Goal: Task Accomplishment & Management: Use online tool/utility

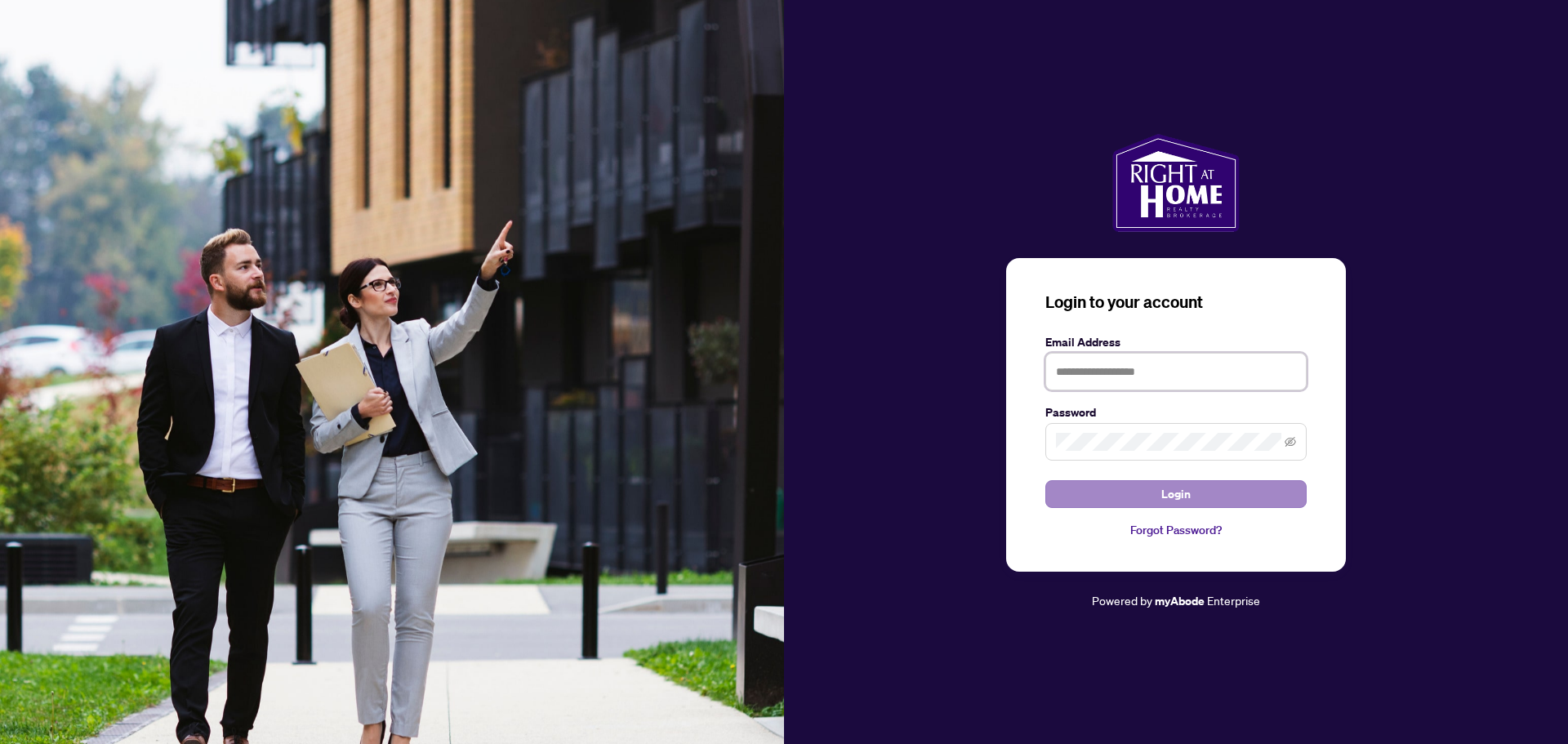
type input "**********"
click at [1206, 491] on button "Login" at bounding box center [1176, 494] width 261 height 27
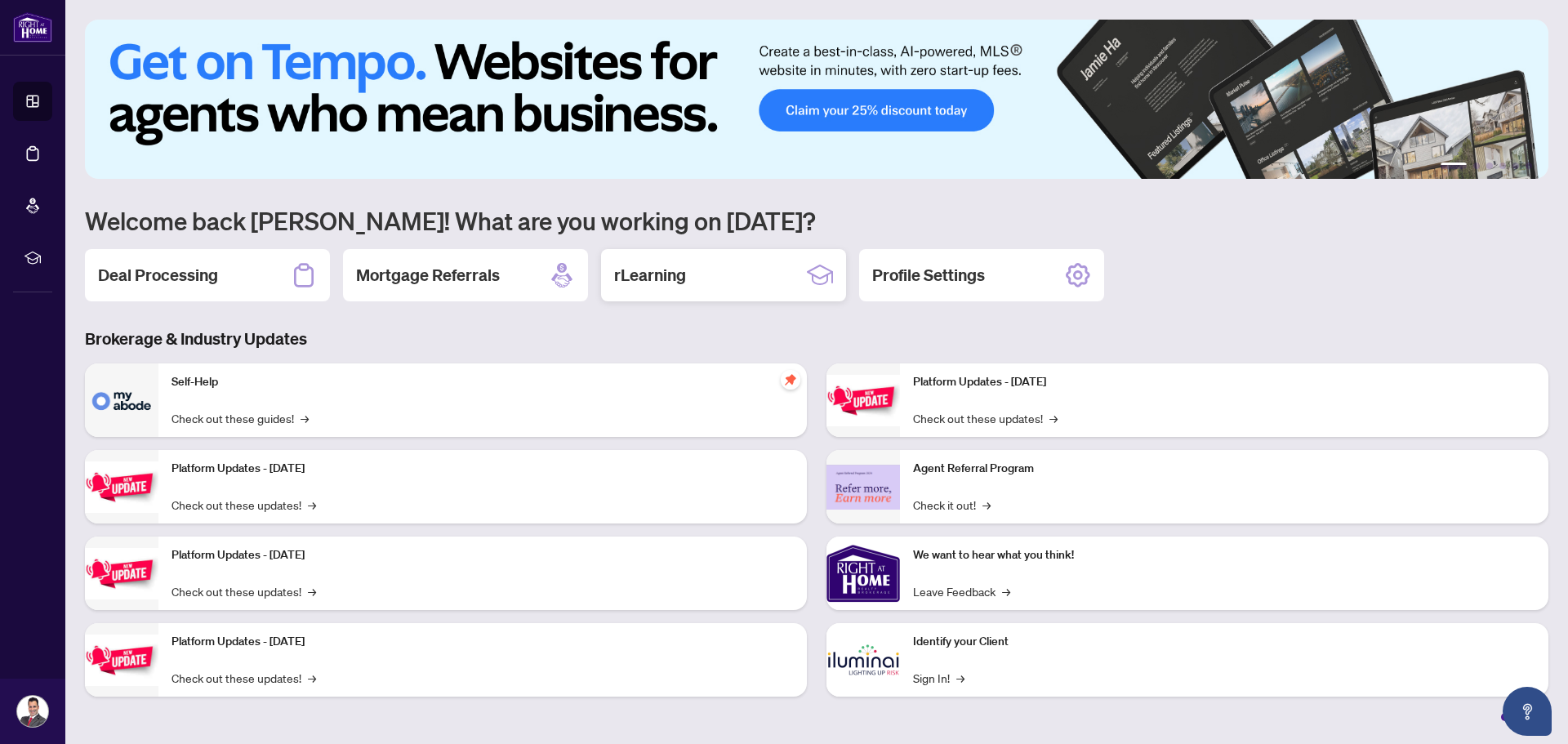
click at [642, 275] on h2 "rLearning" at bounding box center [650, 275] width 72 height 22
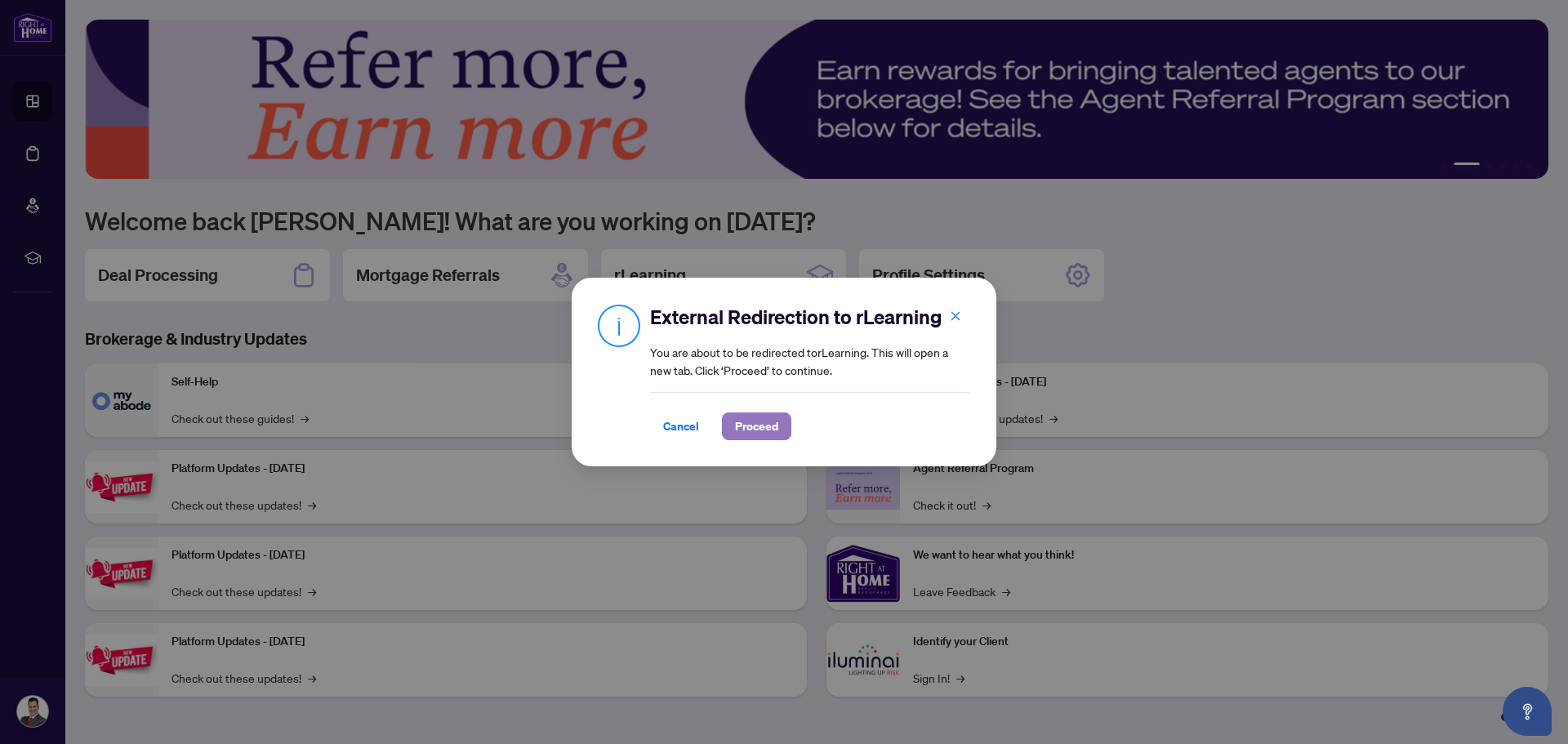
click at [773, 425] on span "Proceed" at bounding box center [756, 426] width 43 height 26
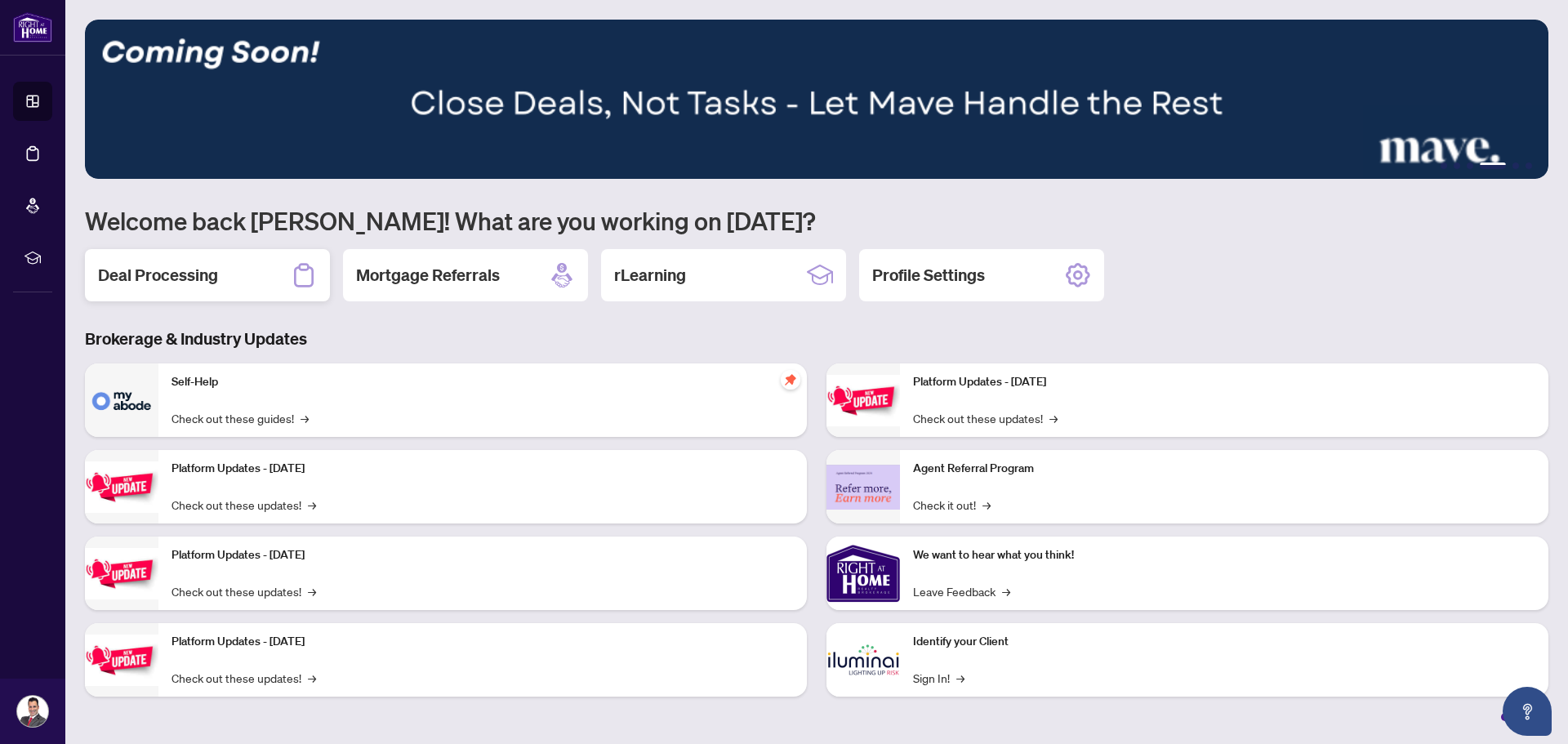
click at [178, 277] on h2 "Deal Processing" at bounding box center [158, 275] width 120 height 22
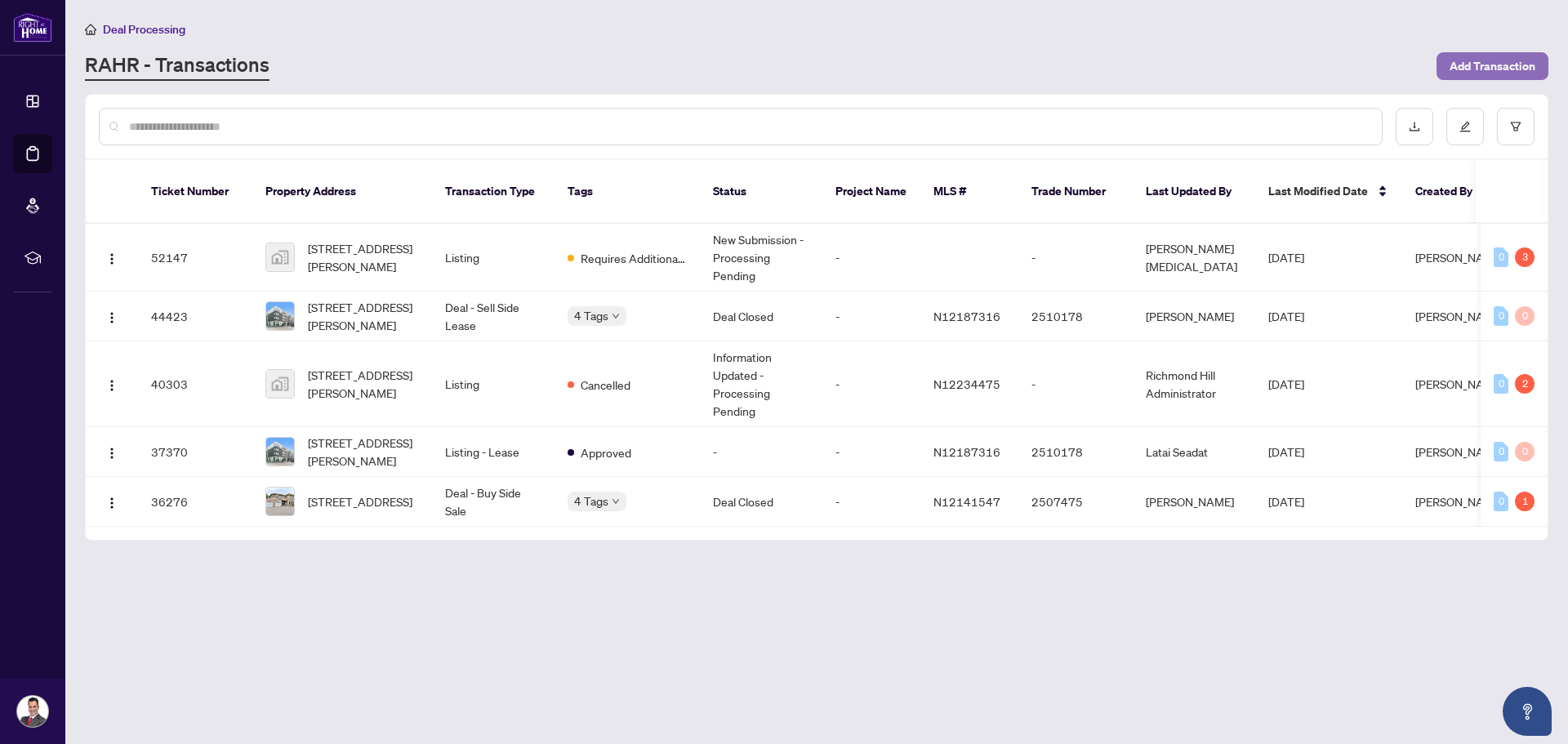
click at [1489, 65] on span "Add Transaction" at bounding box center [1492, 65] width 86 height 26
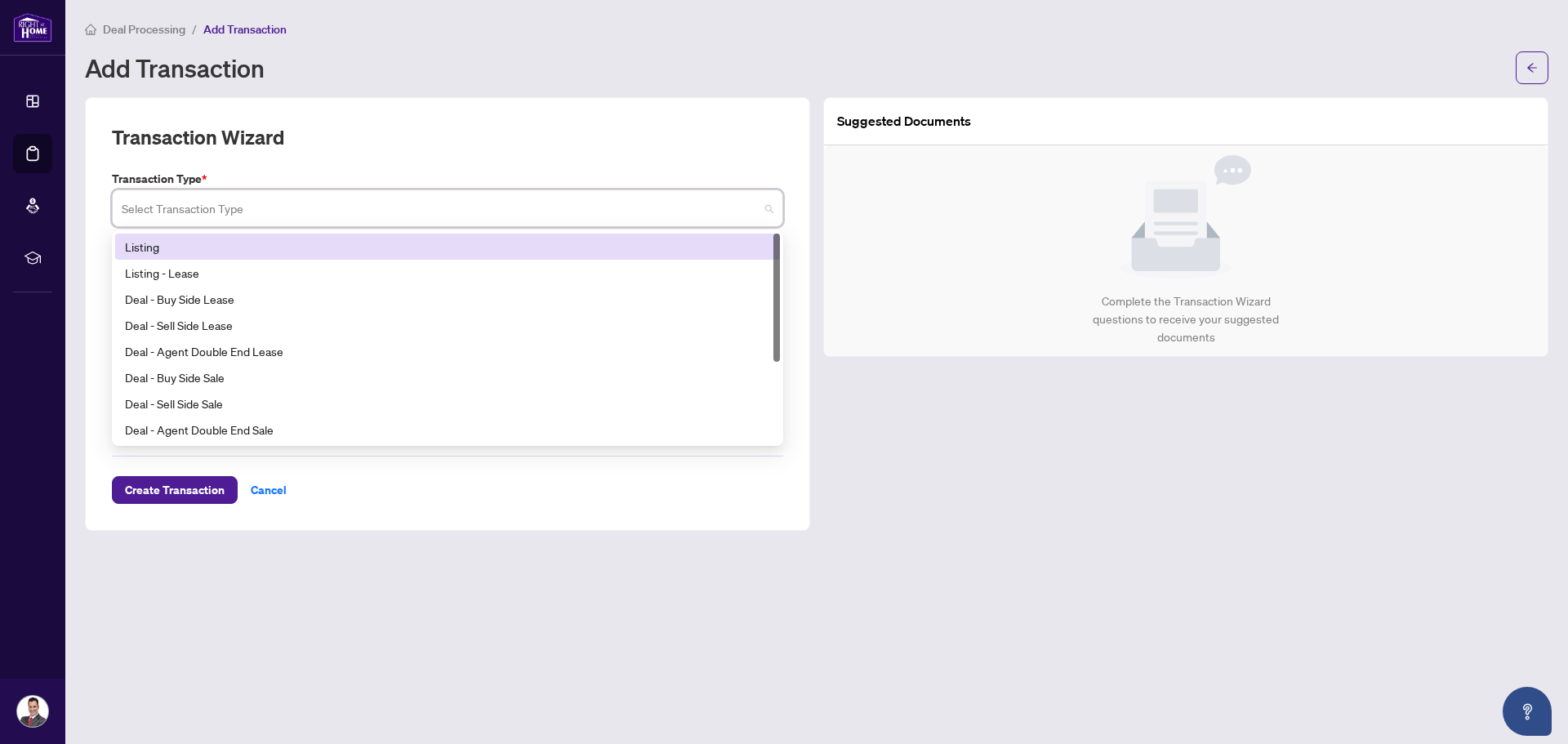
click at [312, 216] on input "search" at bounding box center [440, 211] width 637 height 36
click at [158, 248] on div "Listing" at bounding box center [447, 247] width 645 height 18
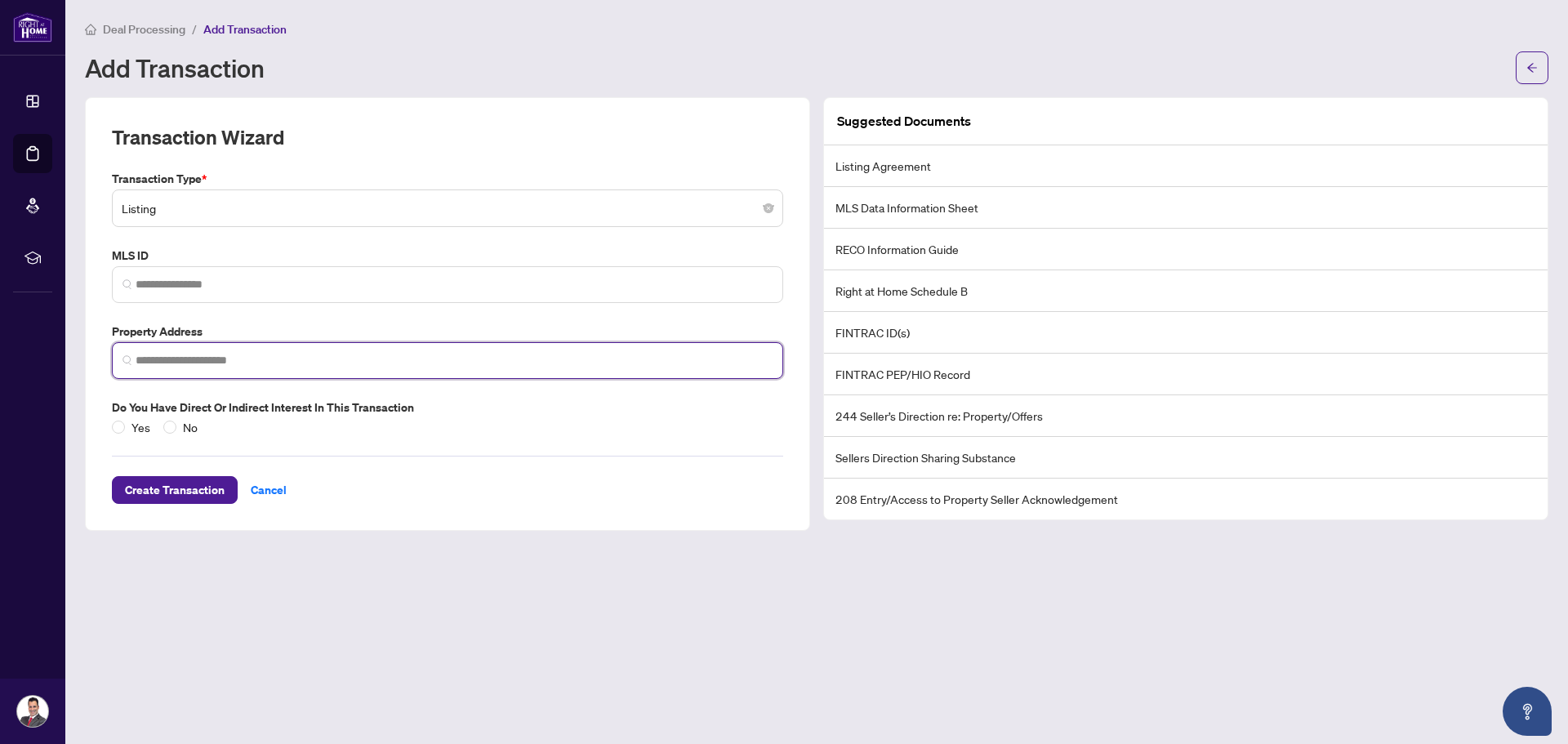
click at [236, 363] on input "search" at bounding box center [454, 361] width 637 height 18
click at [199, 360] on input "search" at bounding box center [454, 361] width 637 height 18
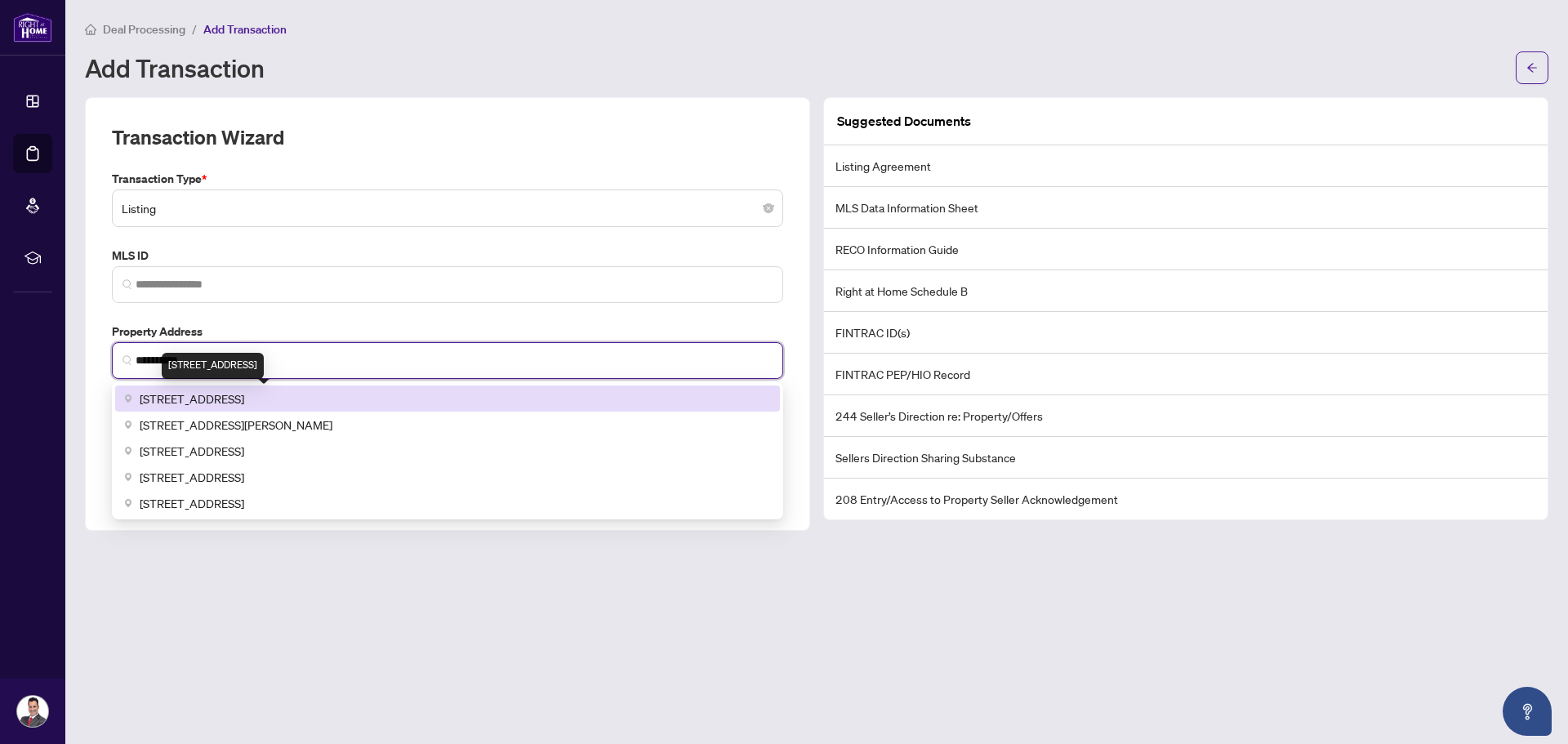
click at [199, 395] on span "1349 Eagle Crescent, Peterborough, ON, Canada" at bounding box center [191, 399] width 104 height 18
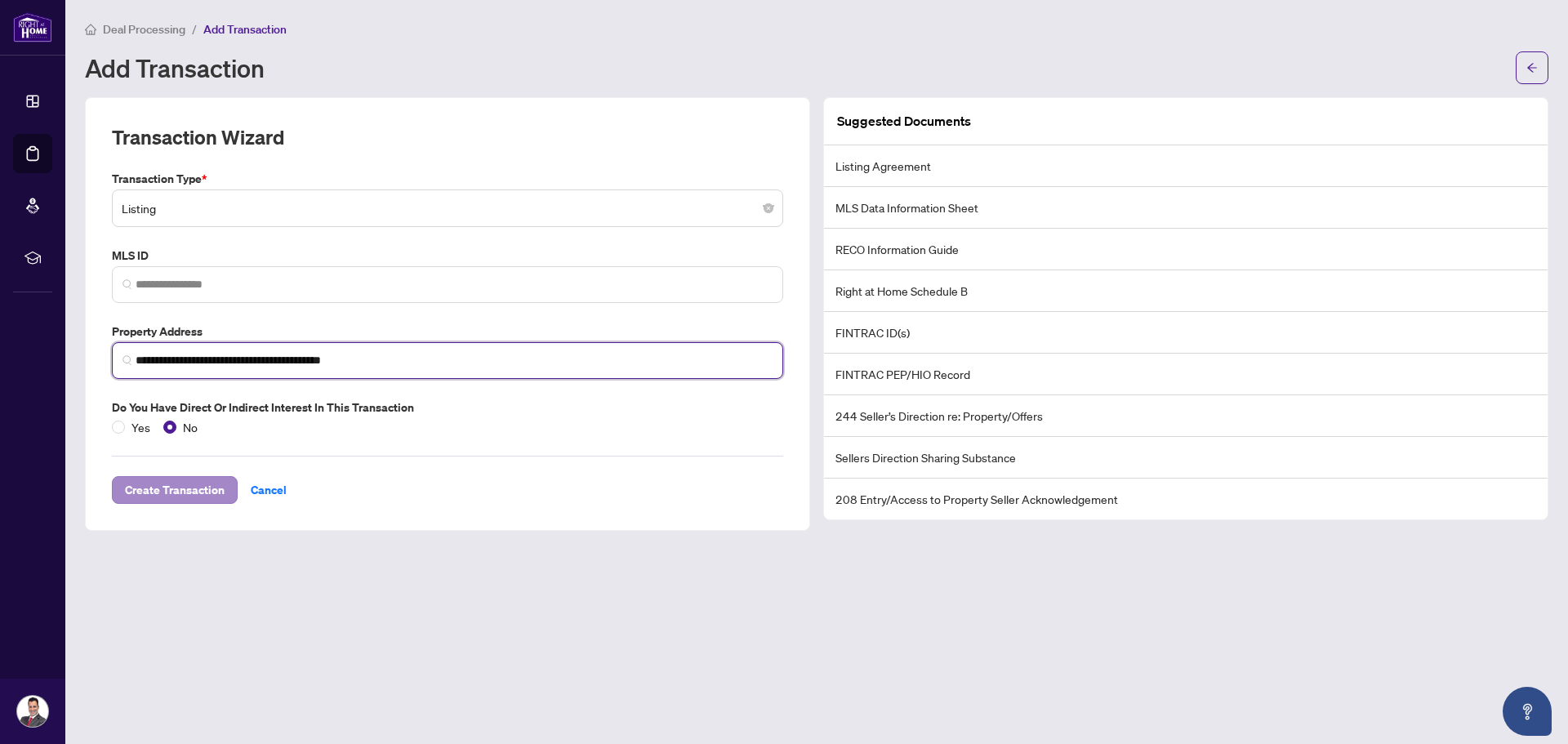
type input "**********"
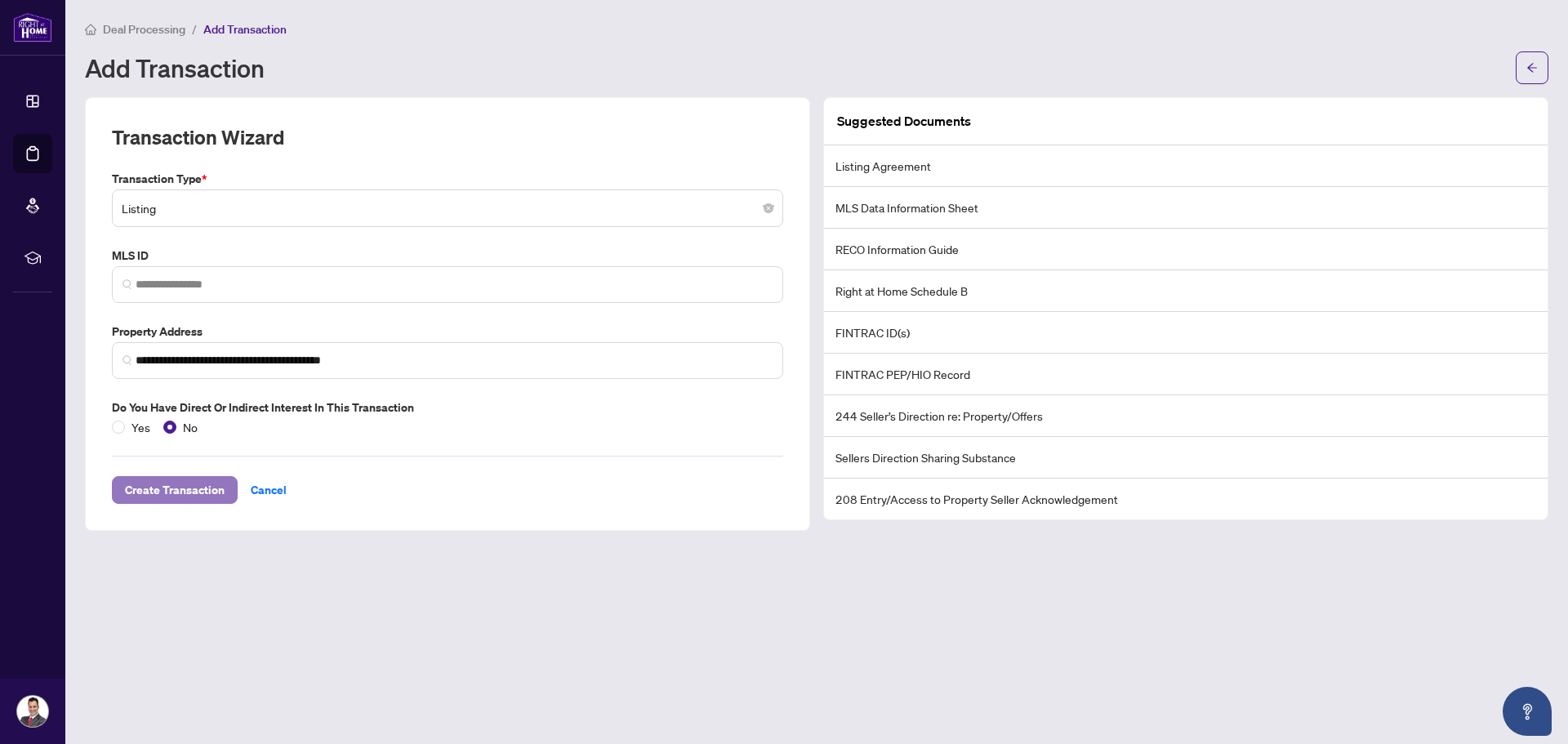
click at [172, 489] on span "Create Transaction" at bounding box center [174, 489] width 99 height 26
